Goal: Use online tool/utility: Utilize a website feature to perform a specific function

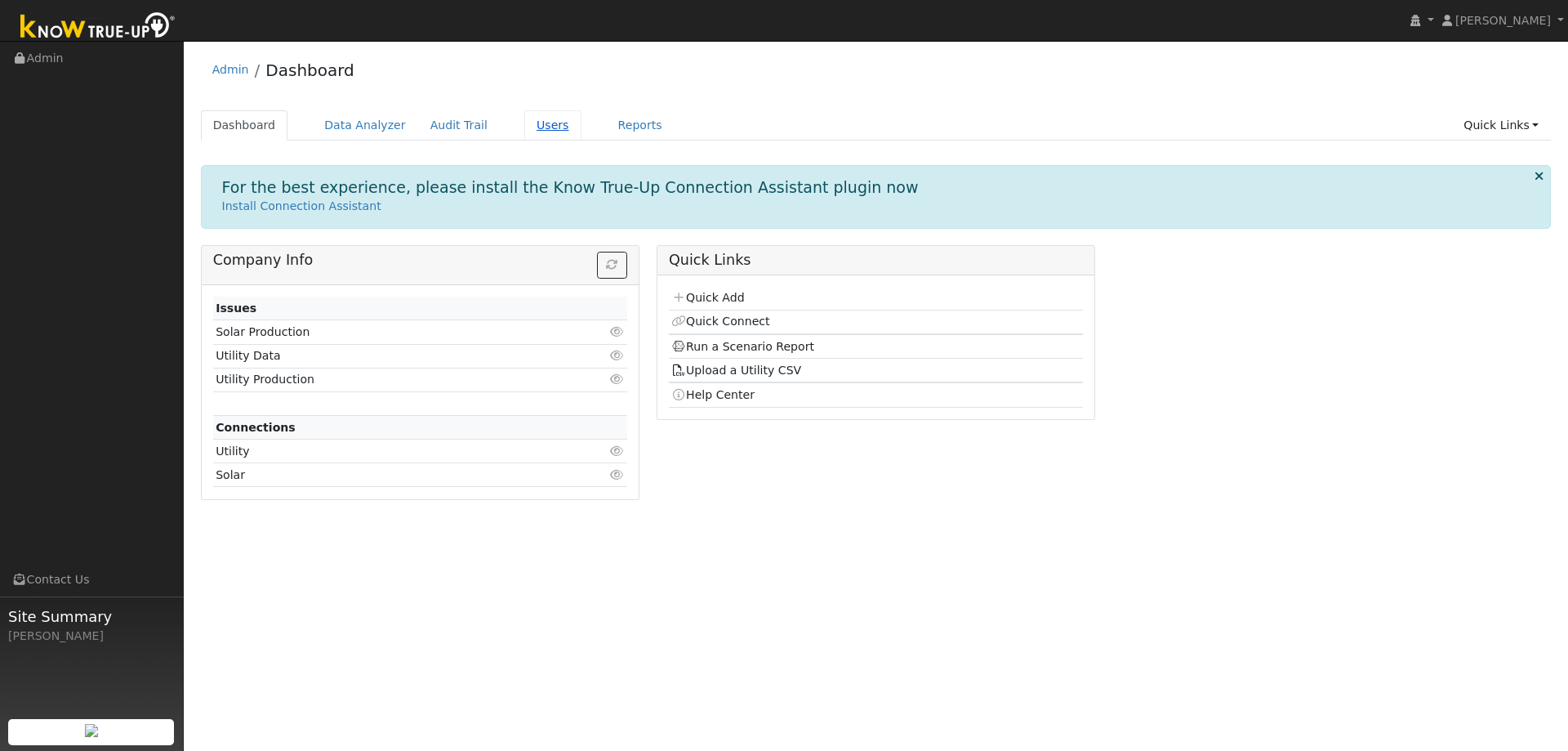
click at [524, 126] on link "Users" at bounding box center [553, 125] width 58 height 30
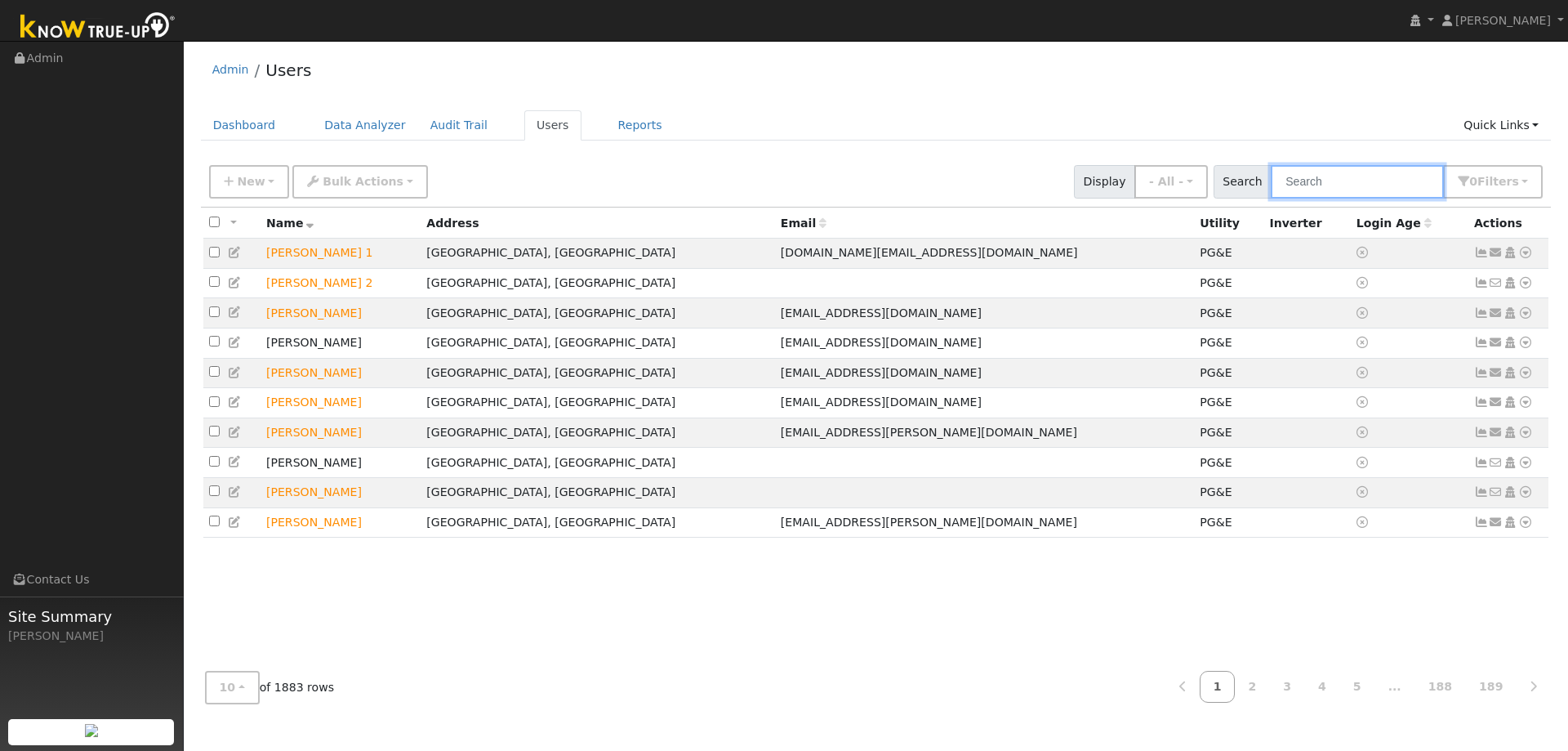
click at [1331, 174] on input "text" at bounding box center [1358, 182] width 173 height 34
type input "robert fernald"
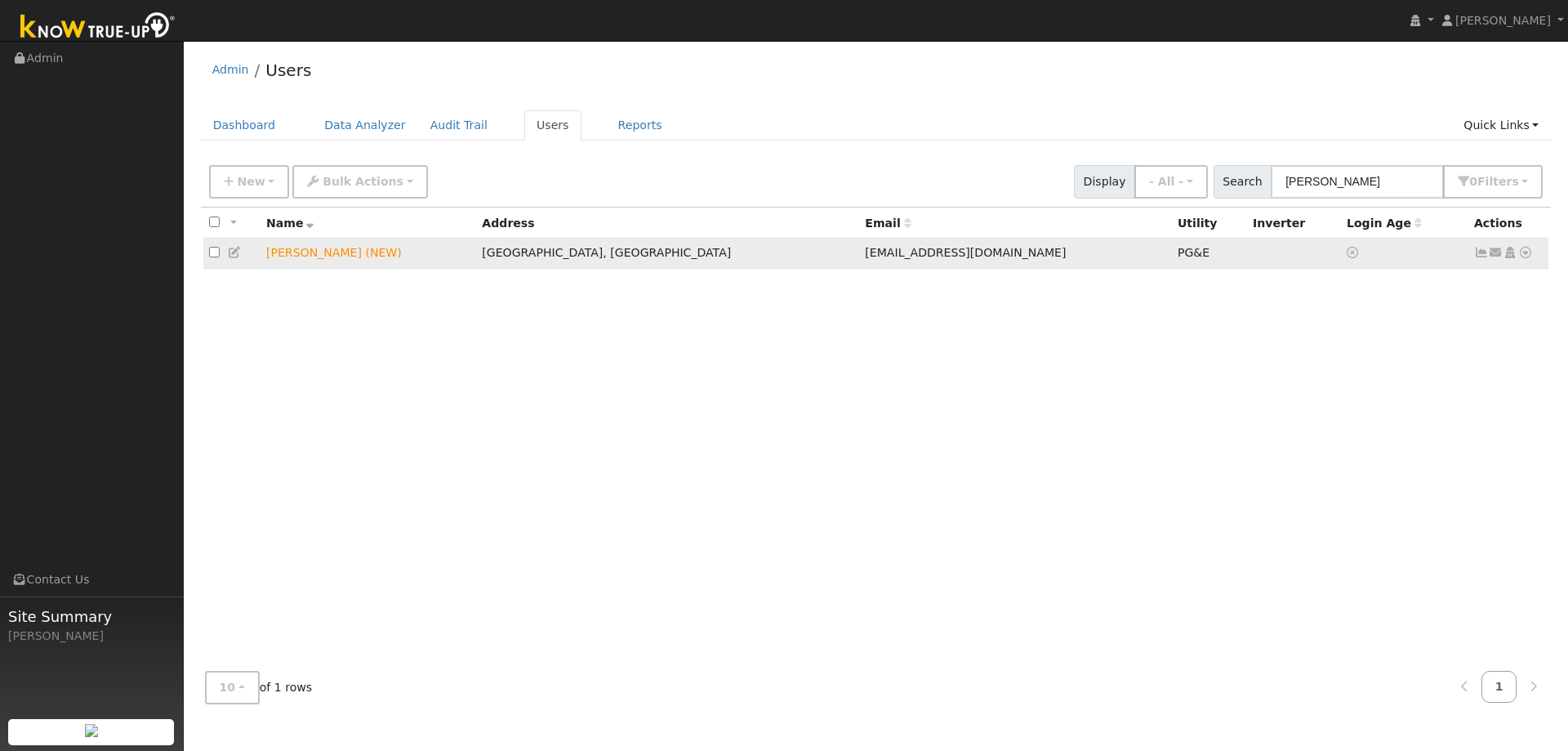
click at [1527, 254] on icon at bounding box center [1526, 253] width 15 height 11
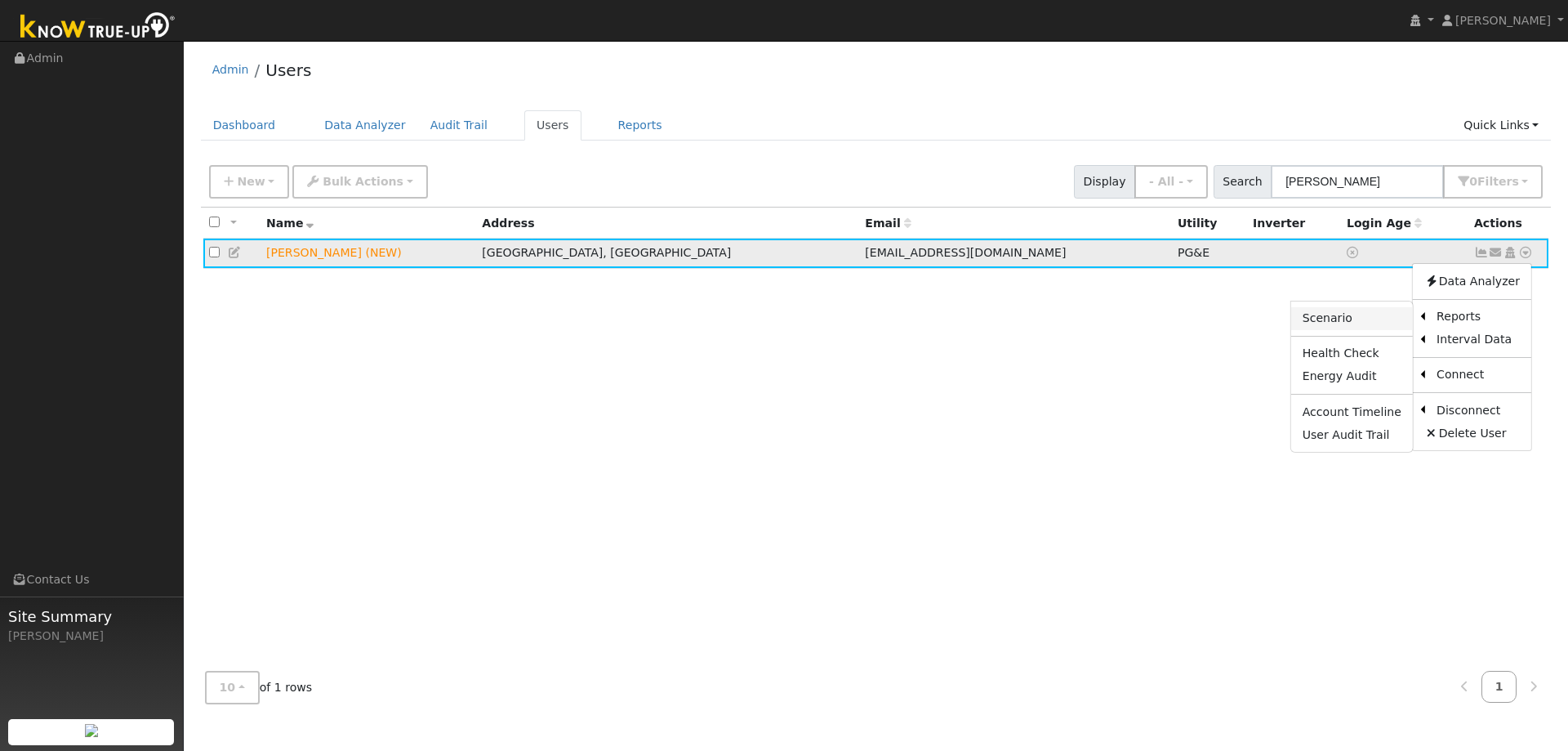
click at [1368, 319] on link "Scenario" at bounding box center [1351, 319] width 122 height 23
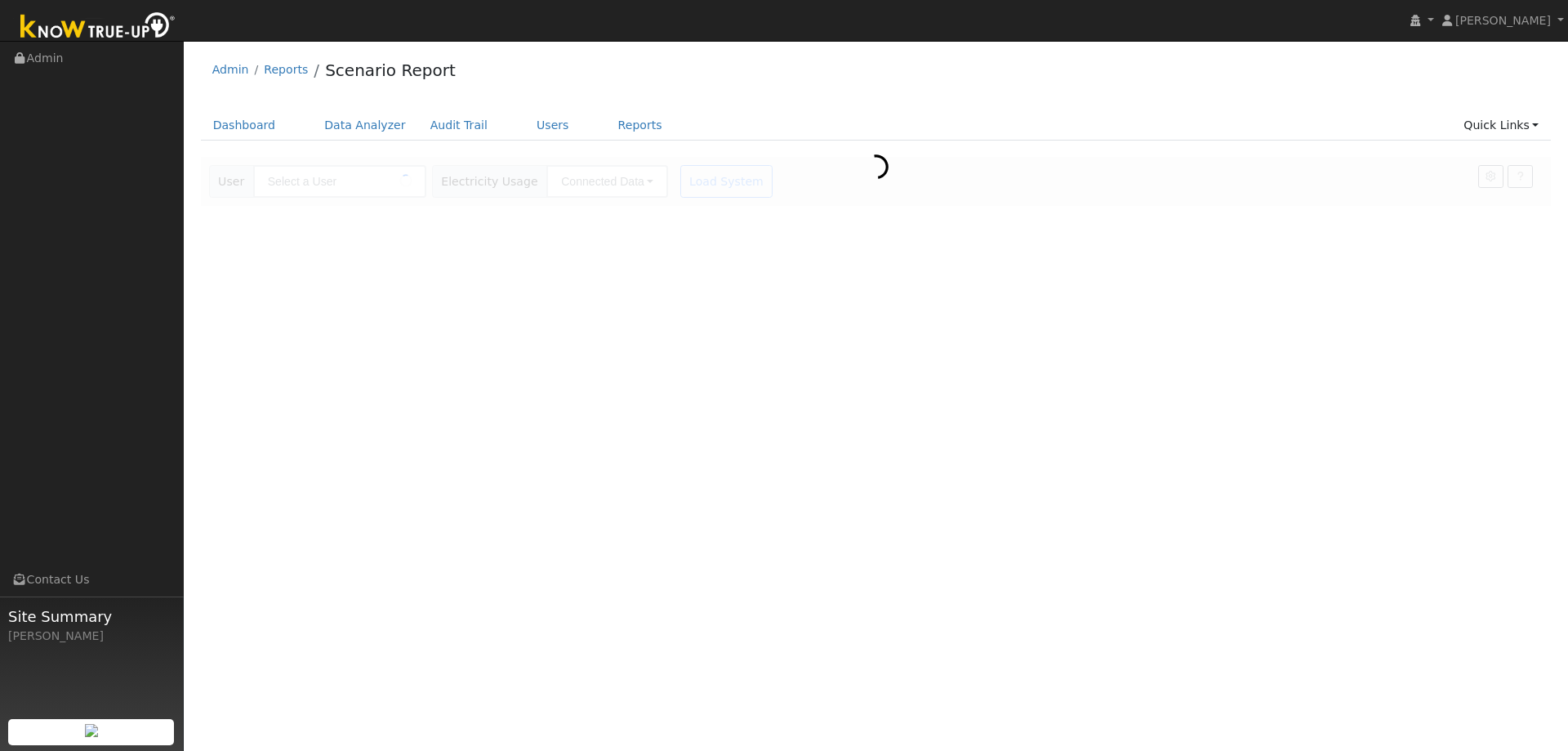
type input "[PERSON_NAME] (NEW)"
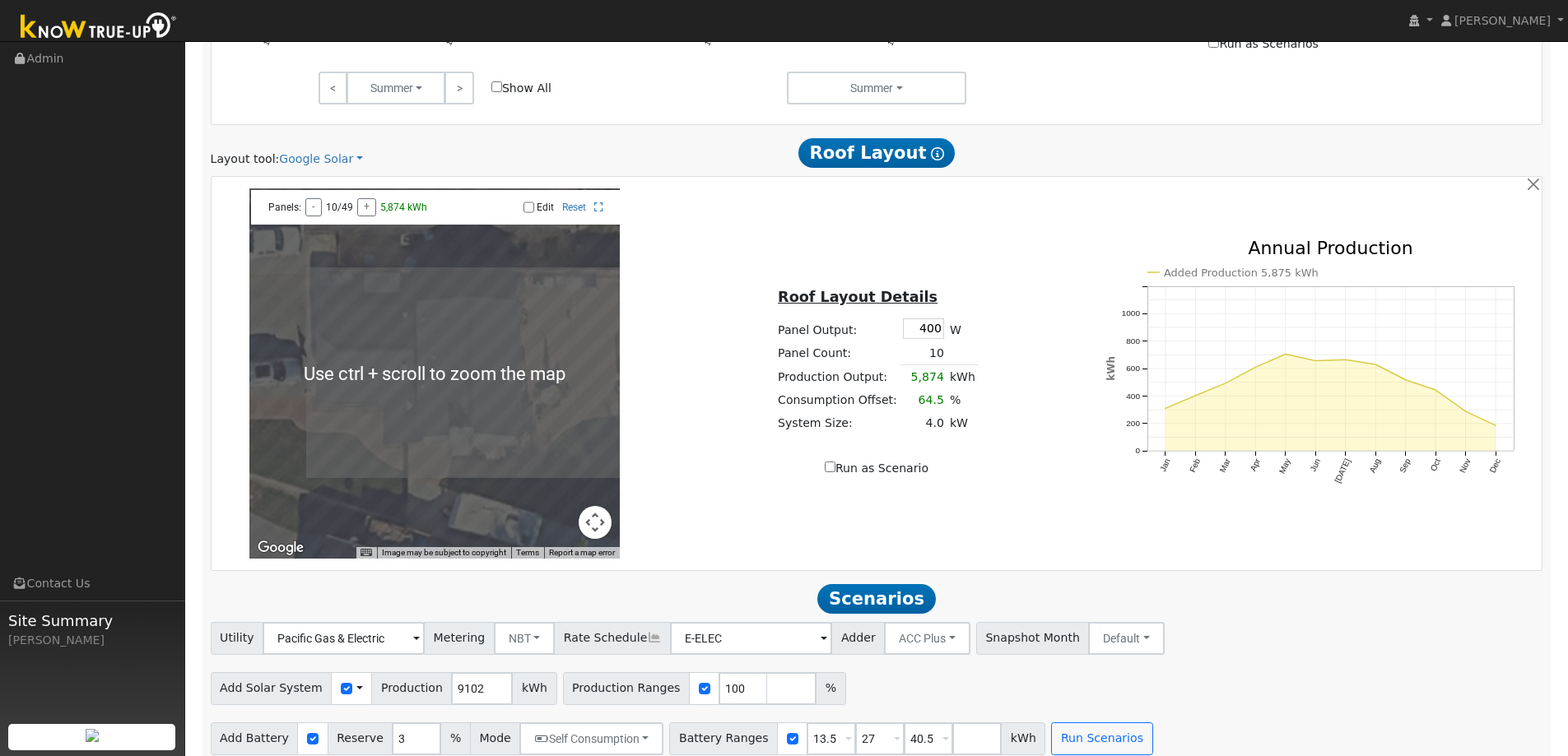
scroll to position [935, 0]
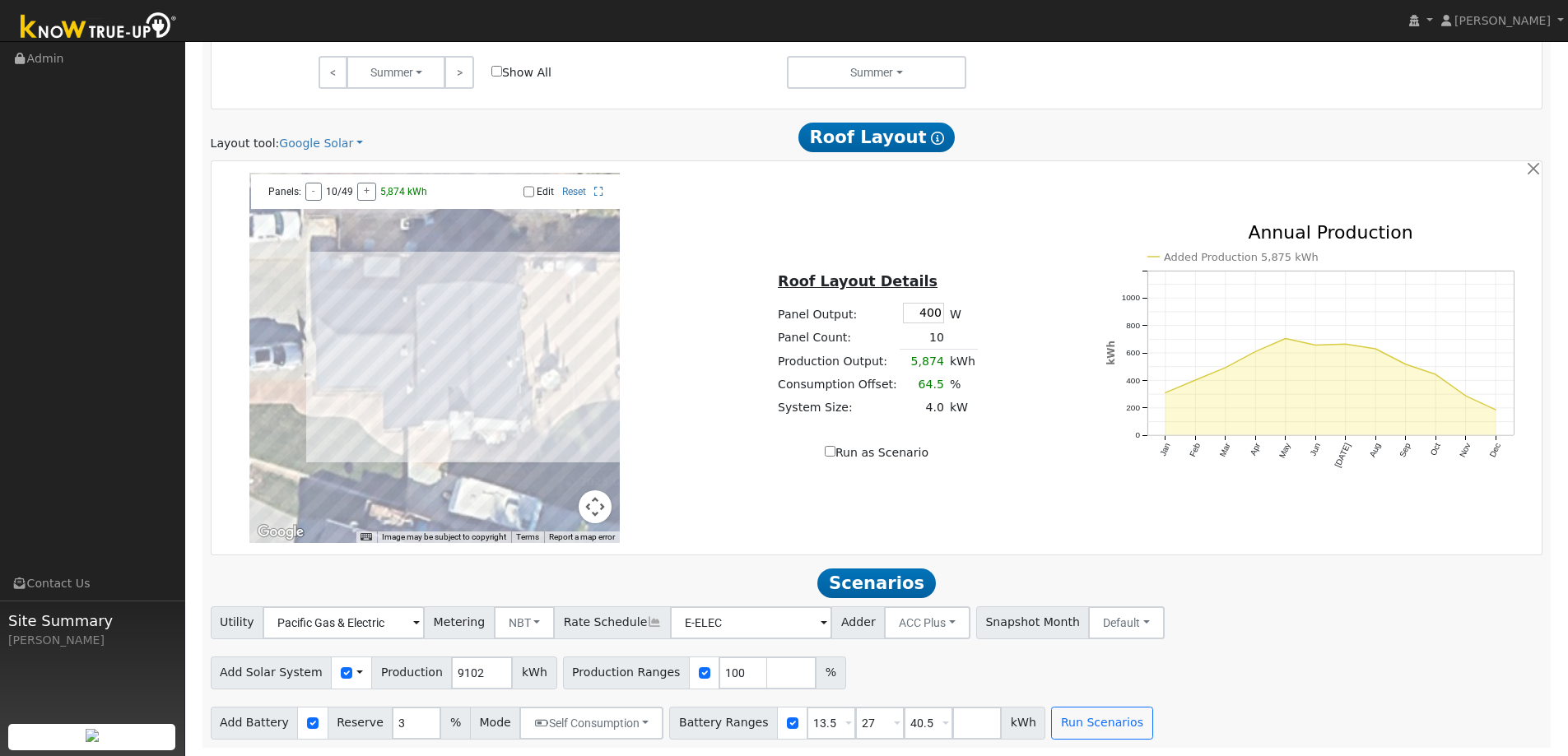
click at [356, 676] on span at bounding box center [359, 672] width 7 height 17
click at [392, 702] on link "Use CSV Data" at bounding box center [401, 702] width 114 height 23
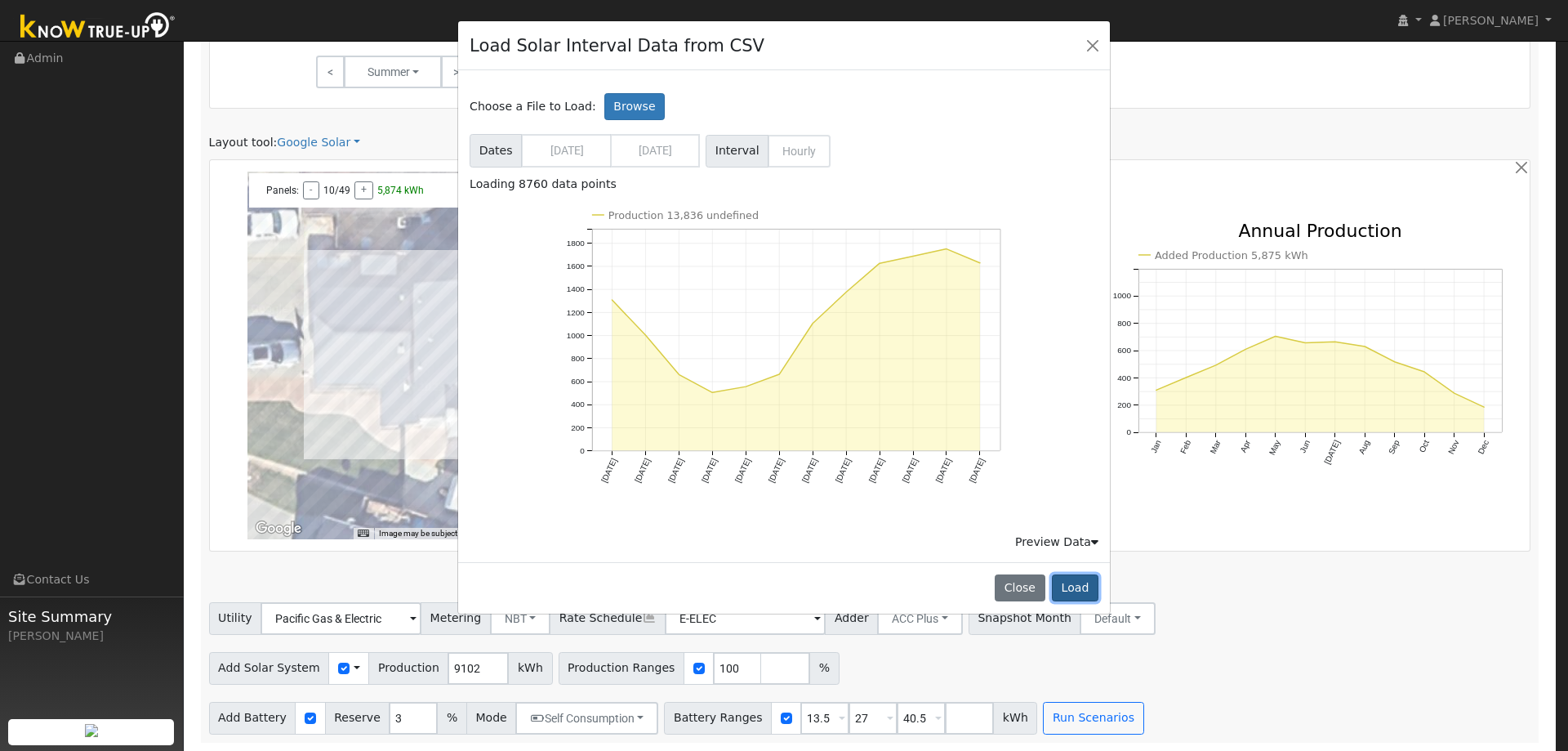
click at [1074, 579] on button "Load" at bounding box center [1075, 588] width 46 height 27
type input "13836"
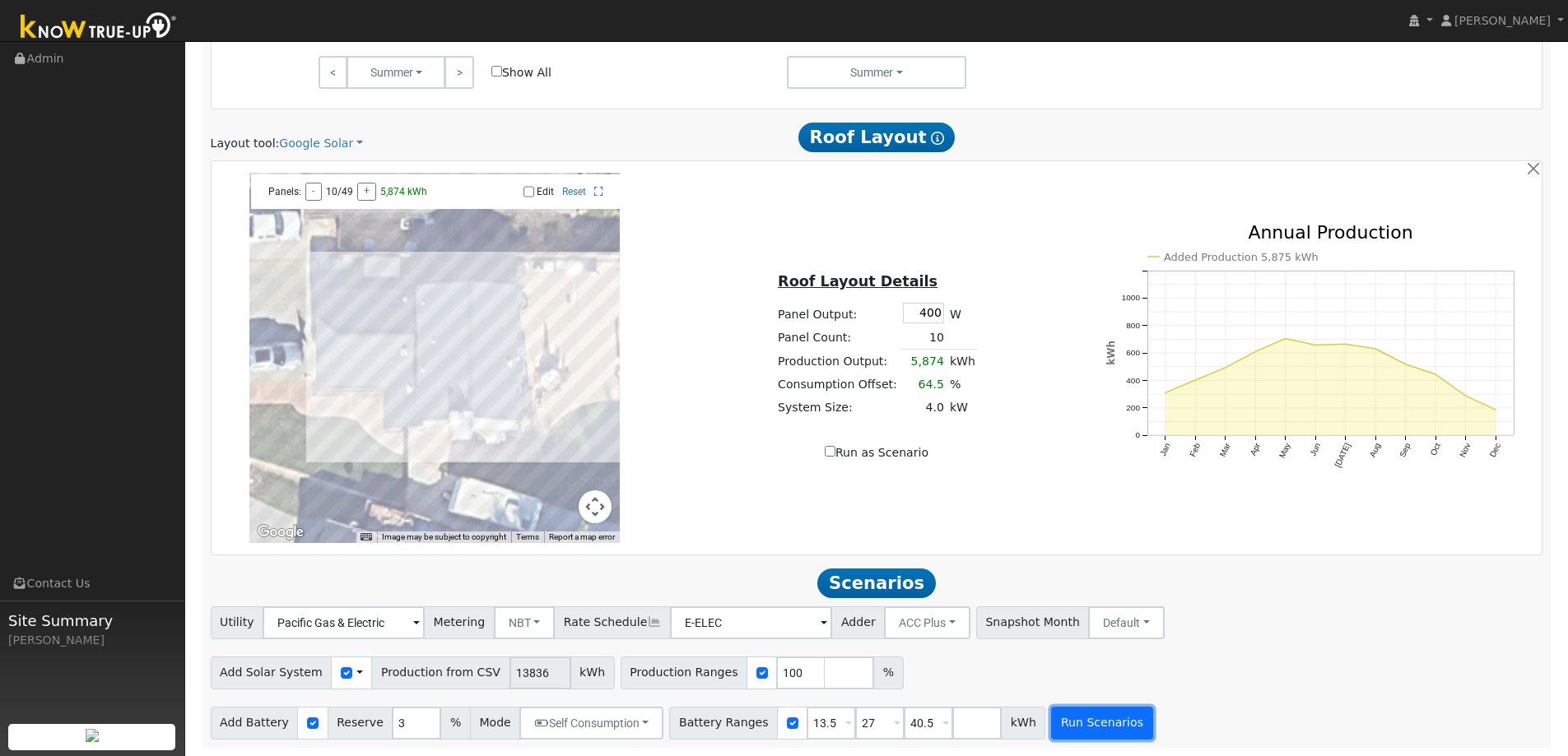
click at [1066, 732] on button "Run Scenarios" at bounding box center [1101, 723] width 102 height 33
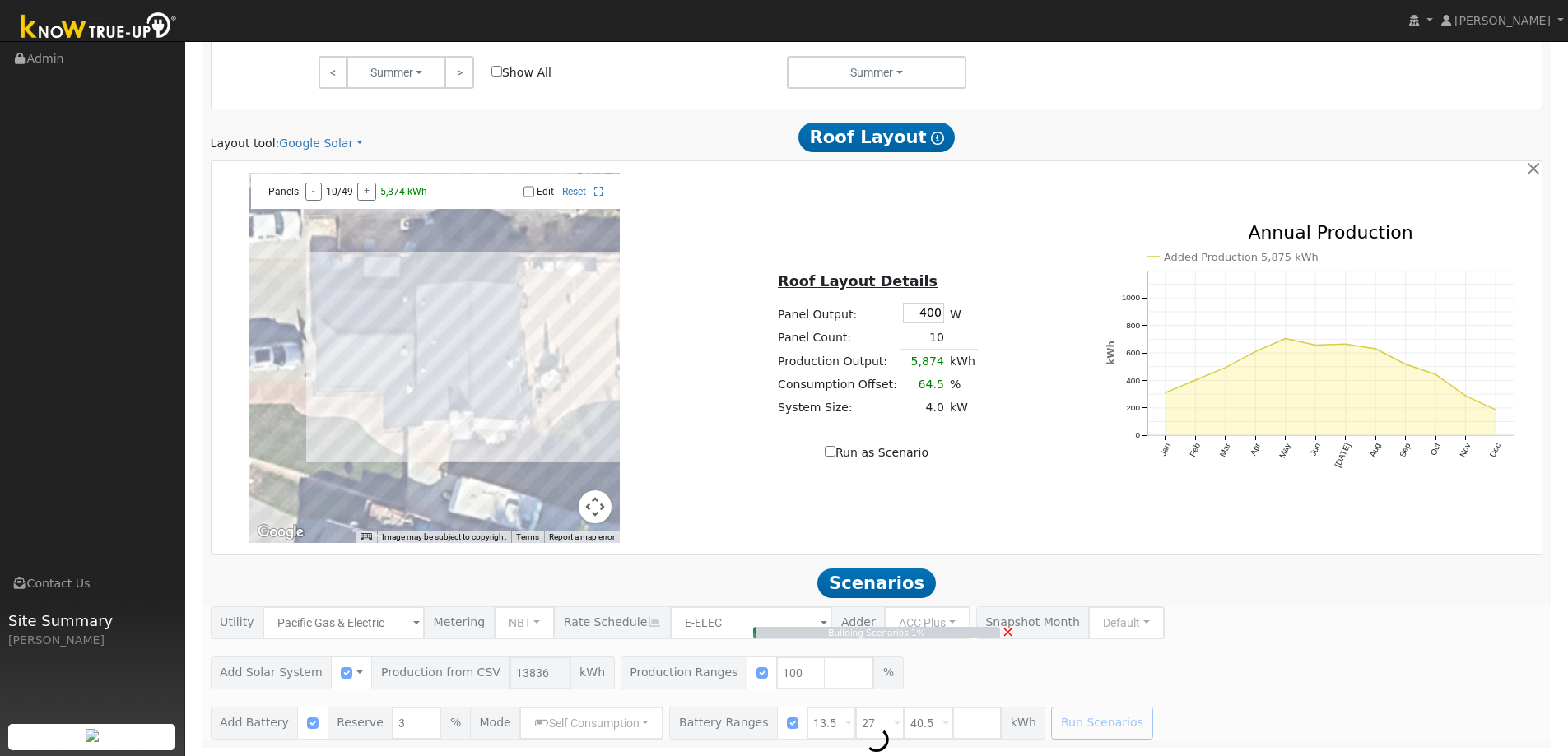
type input "9.2"
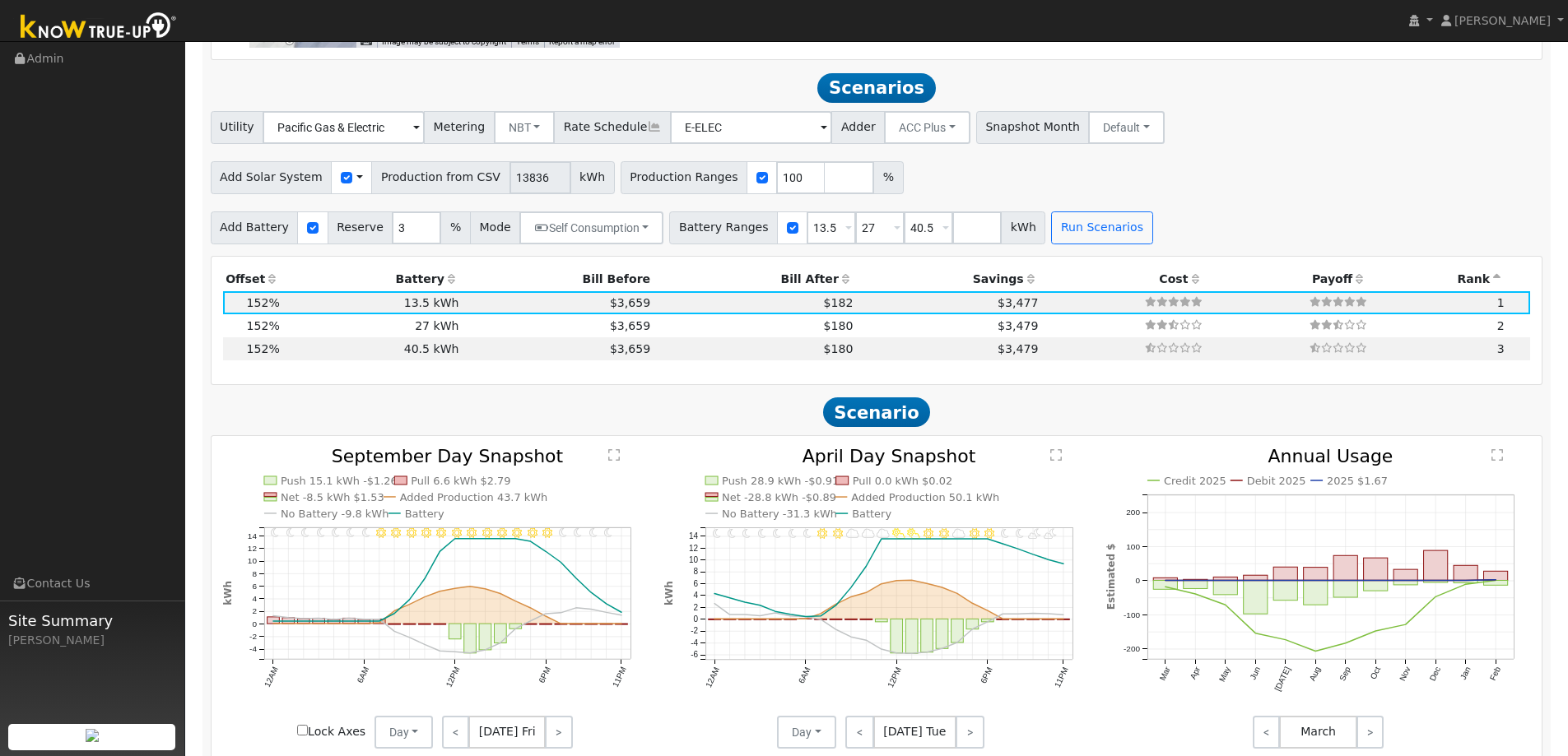
scroll to position [1452, 0]
